Goal: Find specific page/section: Find specific page/section

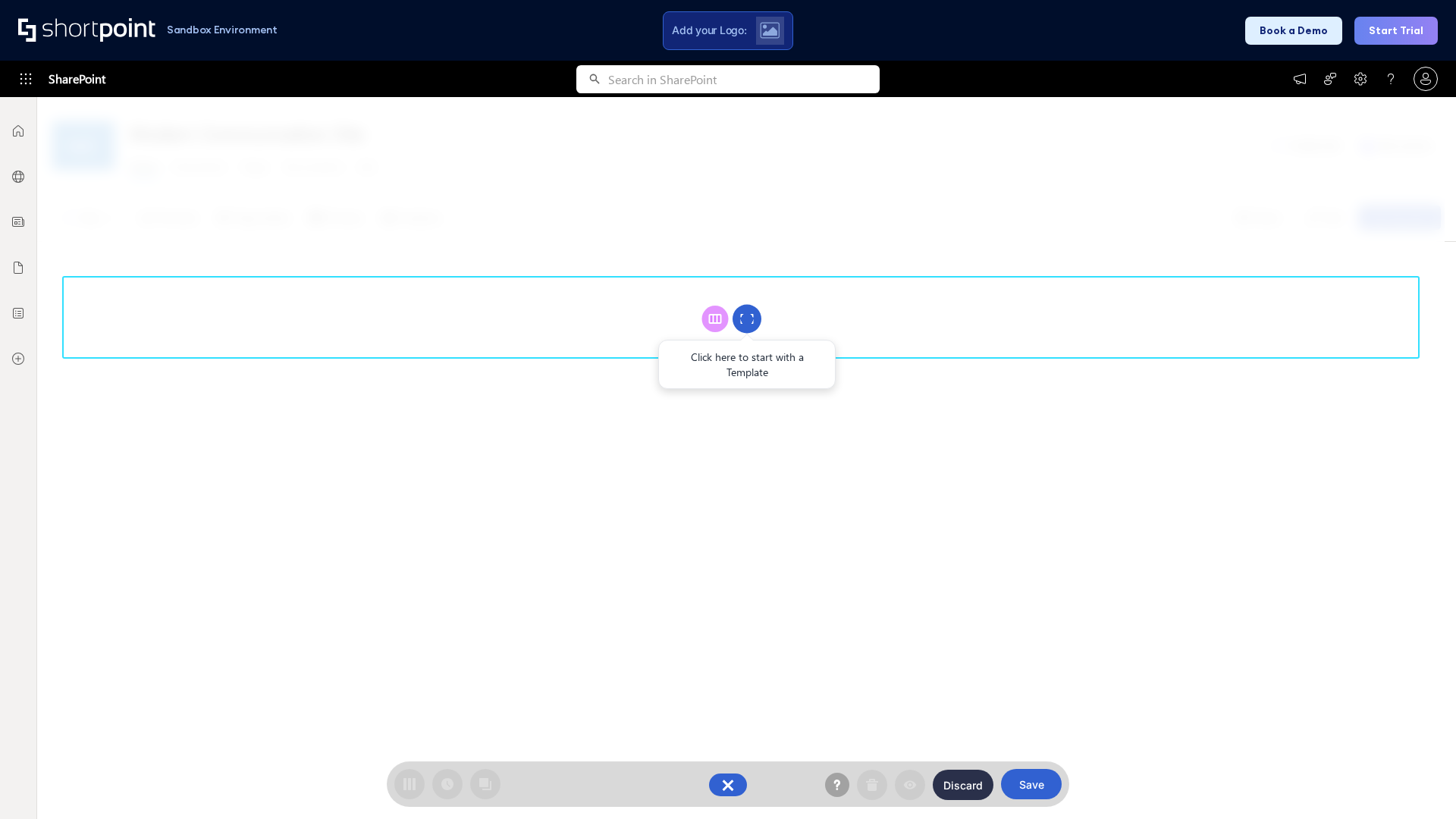
click at [747, 319] on circle at bounding box center [747, 320] width 29 height 29
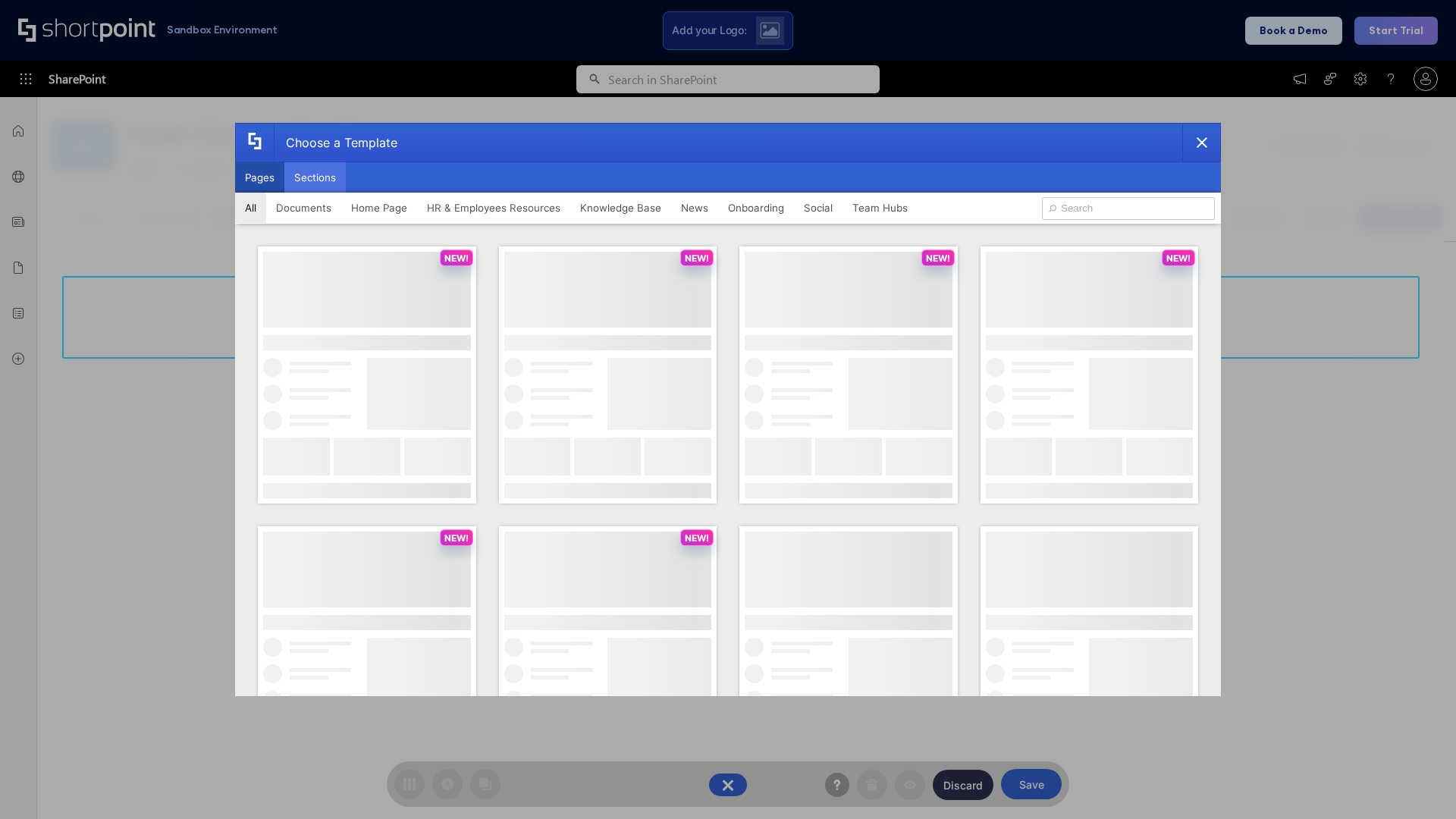
click at [315, 177] on button "Sections" at bounding box center [315, 177] width 61 height 31
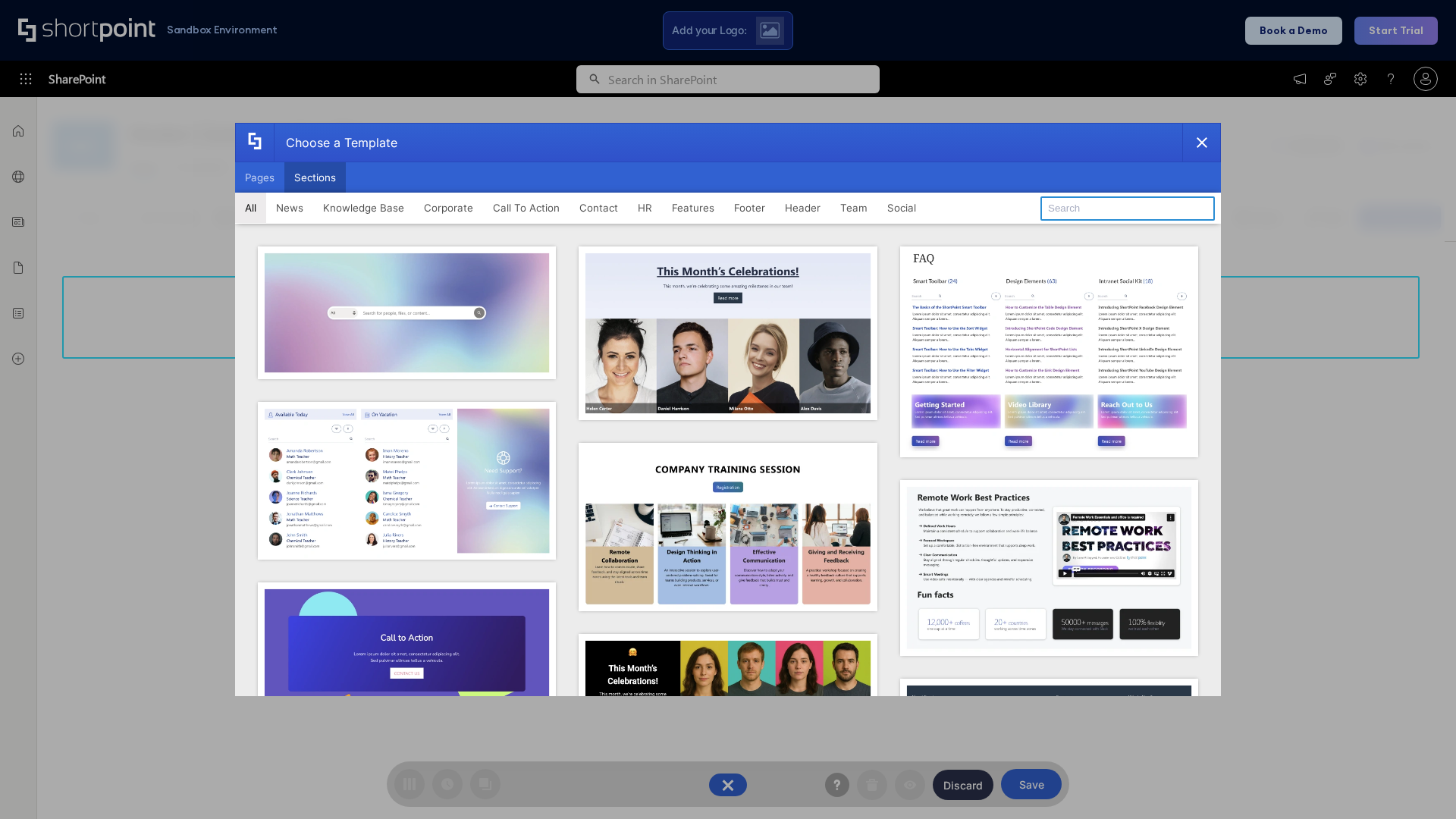
type input "News Kit 2"
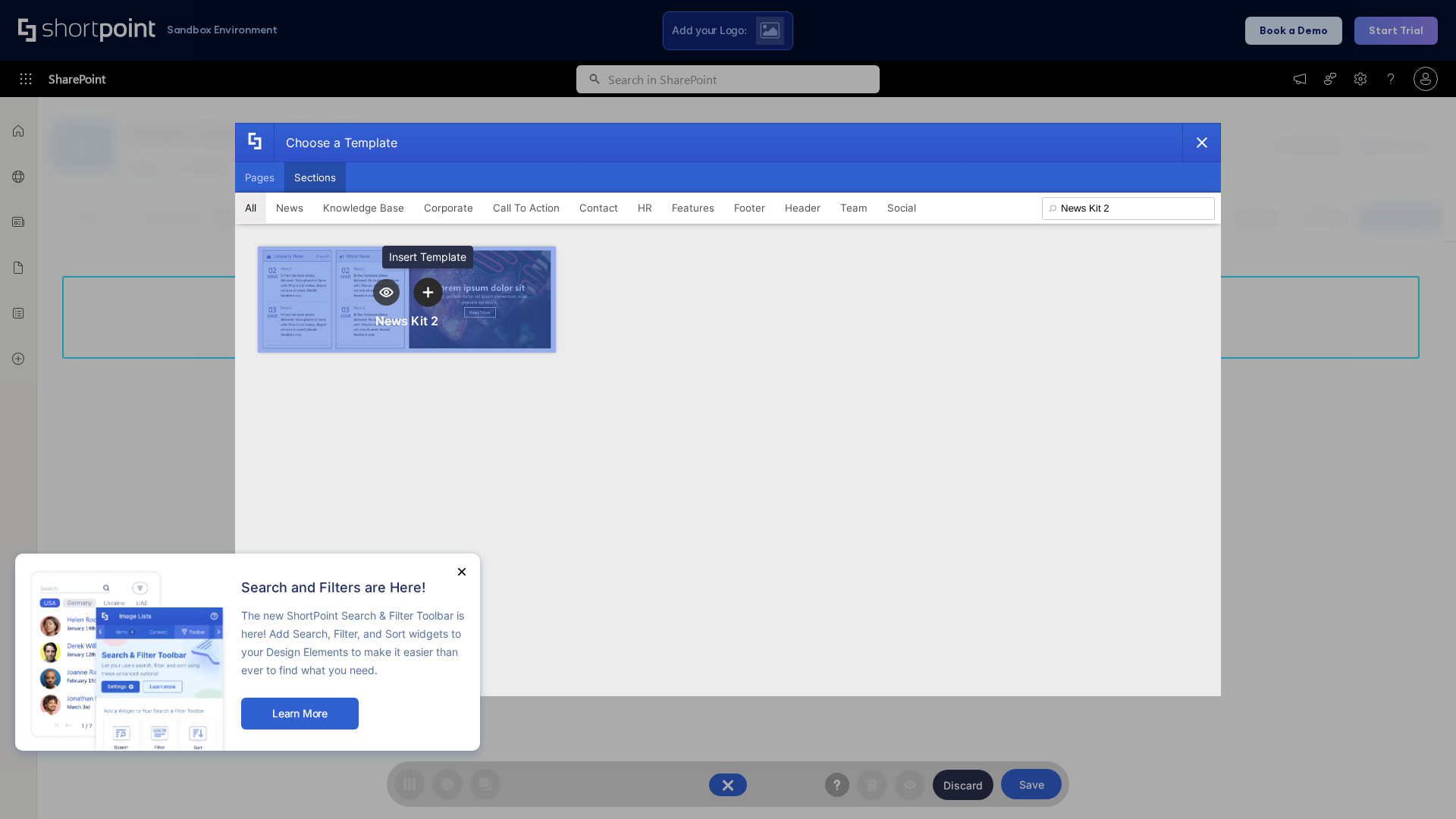
click at [428, 292] on icon "template selector" at bounding box center [428, 292] width 11 height 11
